Goal: Information Seeking & Learning: Learn about a topic

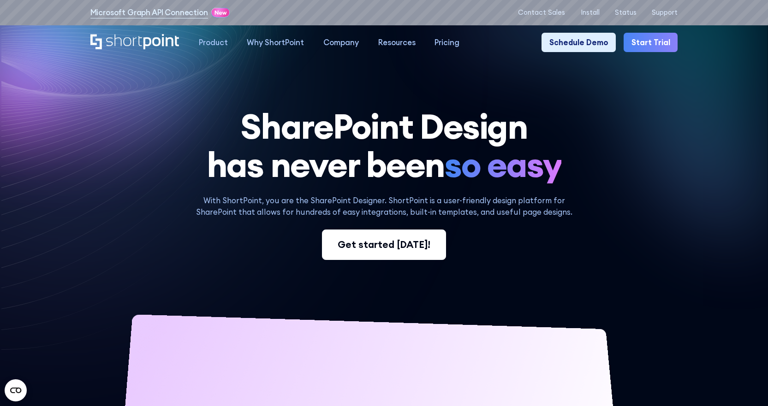
click at [379, 247] on div "Get started today!" at bounding box center [383, 244] width 93 height 14
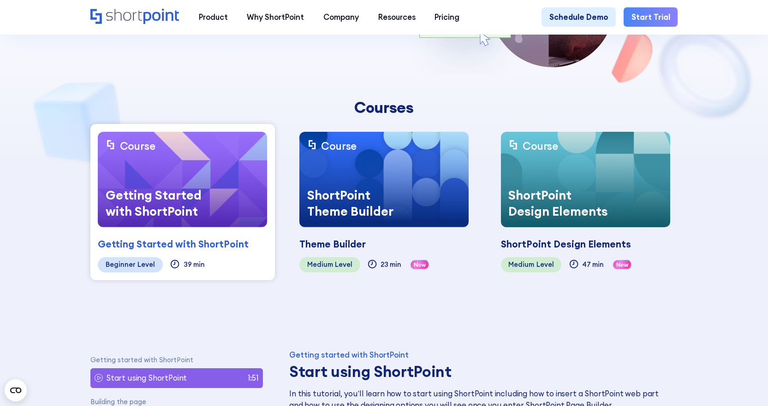
scroll to position [184, 0]
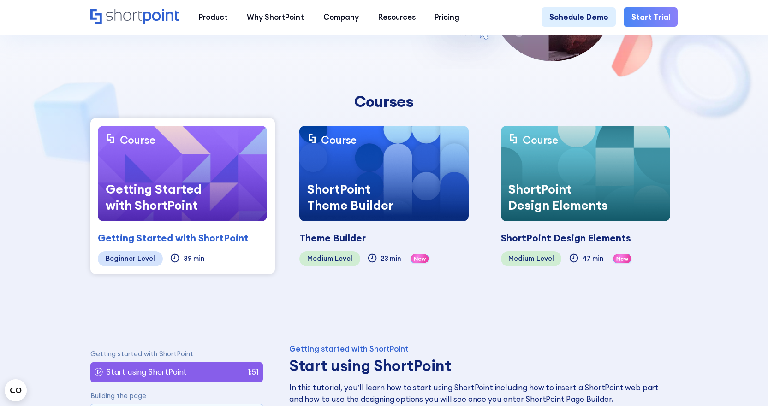
click at [347, 175] on div "ShortPoint Theme Builder" at bounding box center [359, 197] width 121 height 48
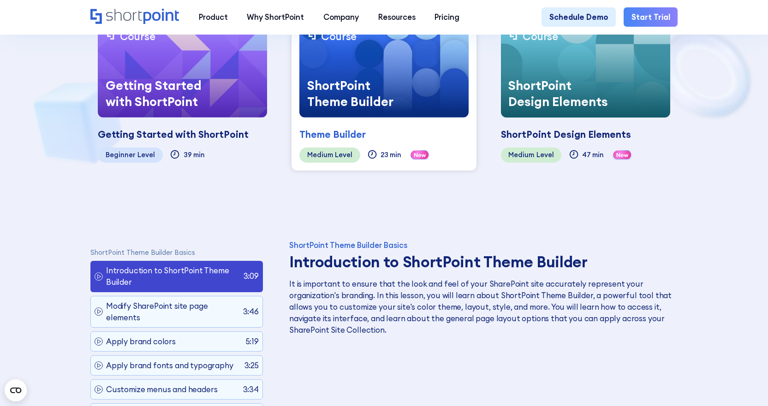
scroll to position [277, 0]
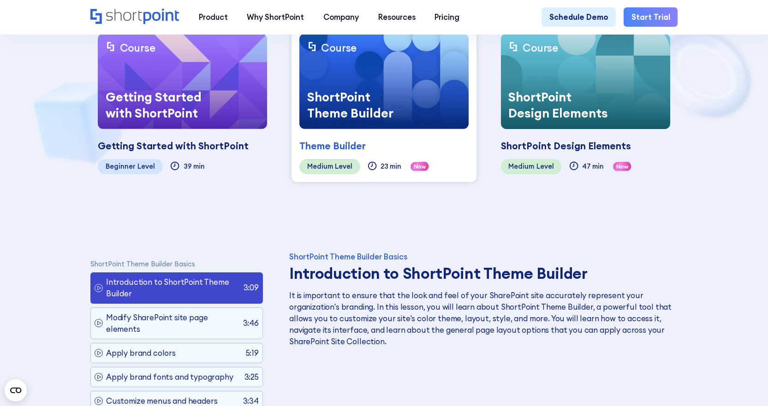
click at [187, 91] on div "Getting Started with ShortPoint" at bounding box center [158, 105] width 121 height 48
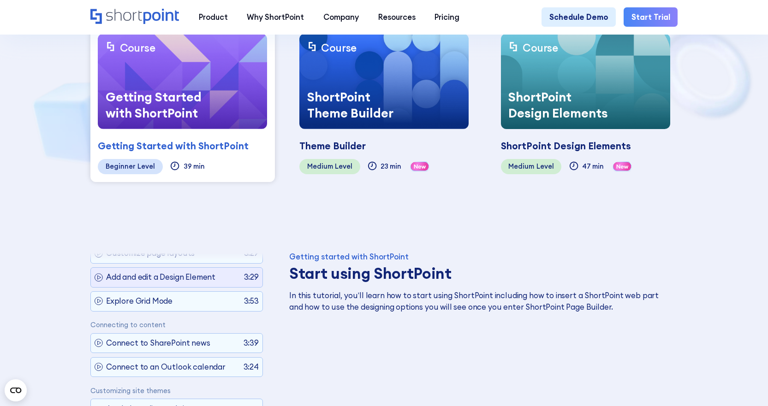
scroll to position [48, 0]
